Goal: Information Seeking & Learning: Learn about a topic

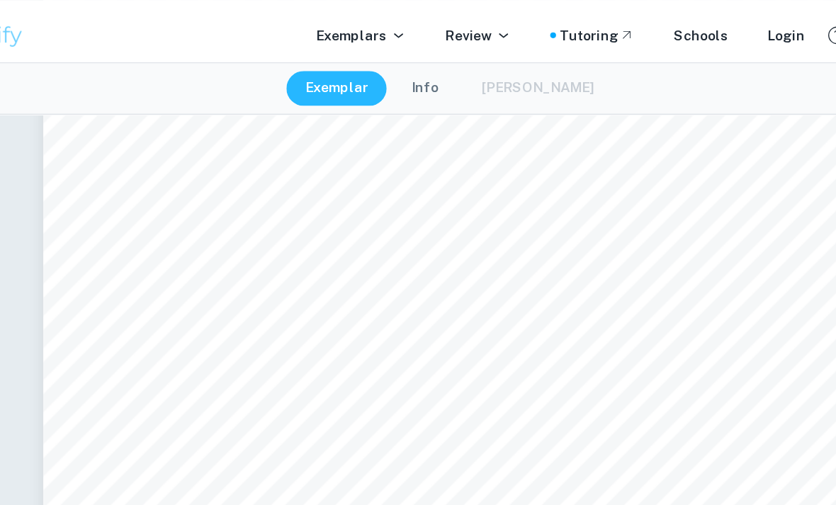
scroll to position [2066, 0]
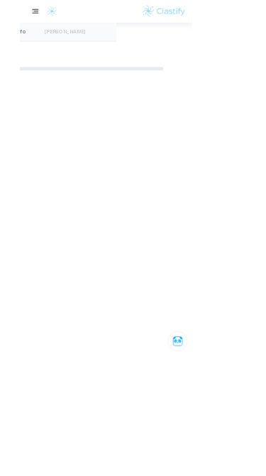
scroll to position [2685, 154]
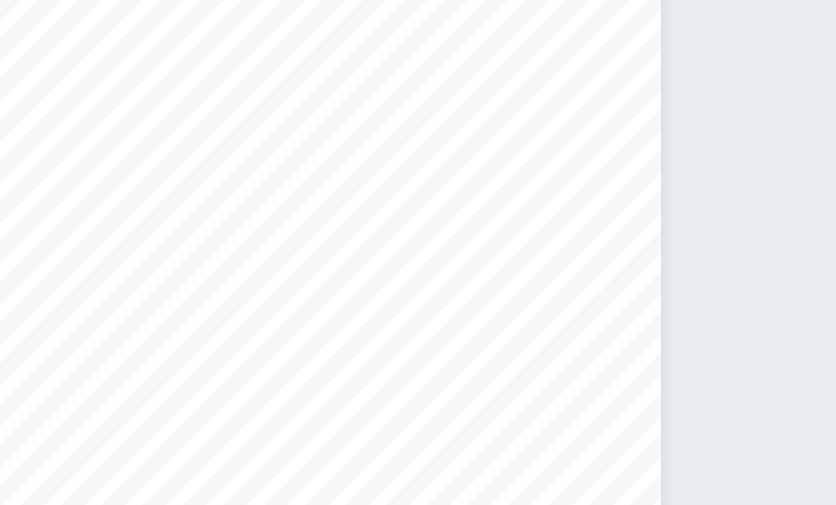
scroll to position [2782, 0]
type input "6"
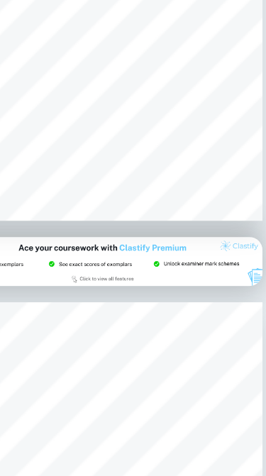
scroll to position [4044, 57]
